Goal: Task Accomplishment & Management: Complete application form

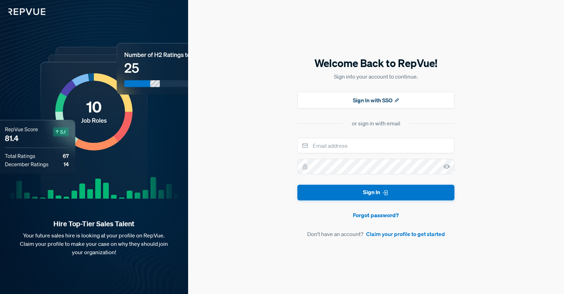
type input "[EMAIL_ADDRESS][DOMAIN_NAME]"
click at [408, 236] on link "Claim your profile to get started" at bounding box center [405, 234] width 79 height 8
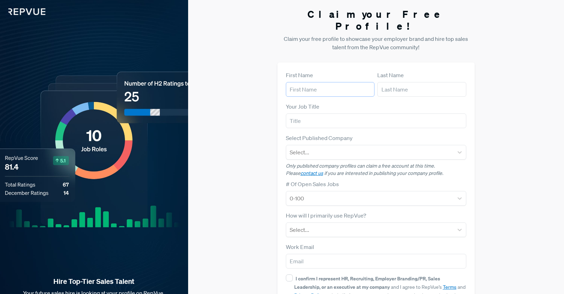
click at [318, 82] on input "text" at bounding box center [330, 89] width 89 height 15
type input "[PERSON_NAME] ([PERSON_NAME])"
type input "[PERSON_NAME]"
type input "[EMAIL_ADDRESS][DOMAIN_NAME]"
type input "[PERSON_NAME]"
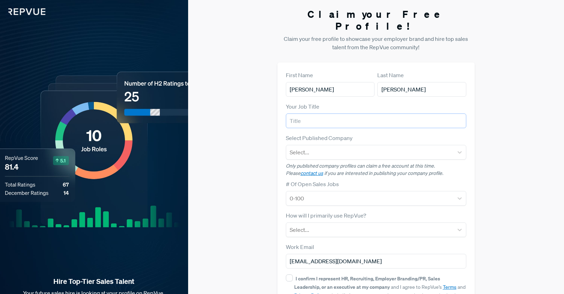
click at [374, 113] on input "text" at bounding box center [376, 120] width 181 height 15
type input "National Sales Manager"
click at [461, 151] on icon at bounding box center [460, 152] width 4 height 2
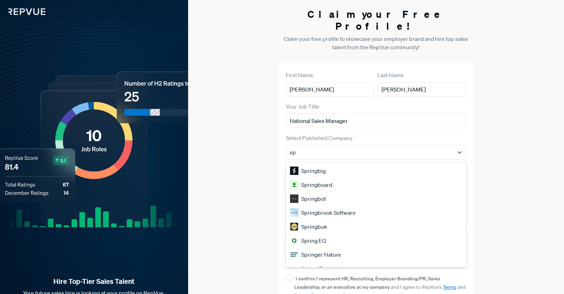
type input "s"
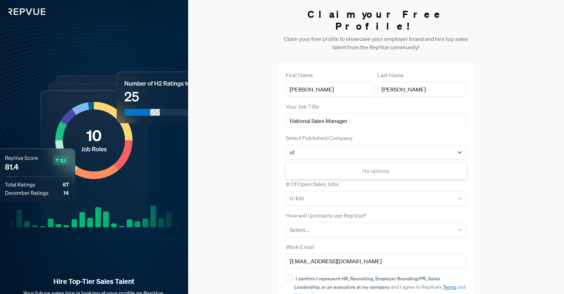
type input "o"
click at [249, 173] on div "Claim your Free Profile! Claim your free profile to showcase your employer bran…" at bounding box center [376, 175] width 376 height 351
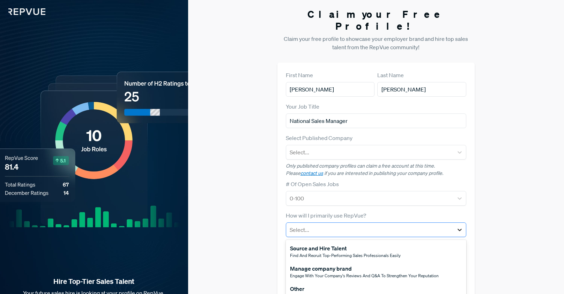
click at [458, 226] on icon at bounding box center [459, 229] width 7 height 7
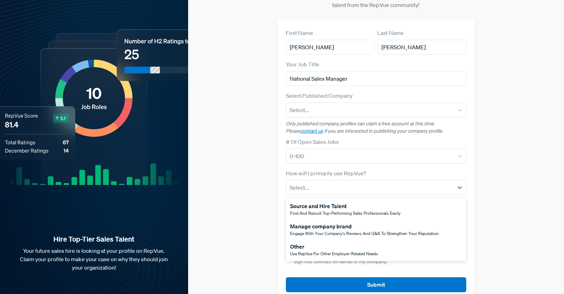
scroll to position [45, 0]
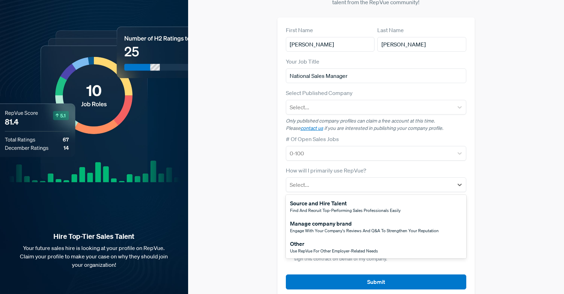
click at [205, 199] on div "Claim your Free Profile! Claim your free profile to showcase your employer bran…" at bounding box center [376, 130] width 376 height 351
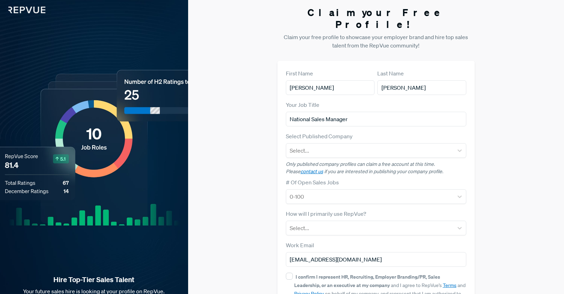
scroll to position [0, 0]
